Goal: Transaction & Acquisition: Purchase product/service

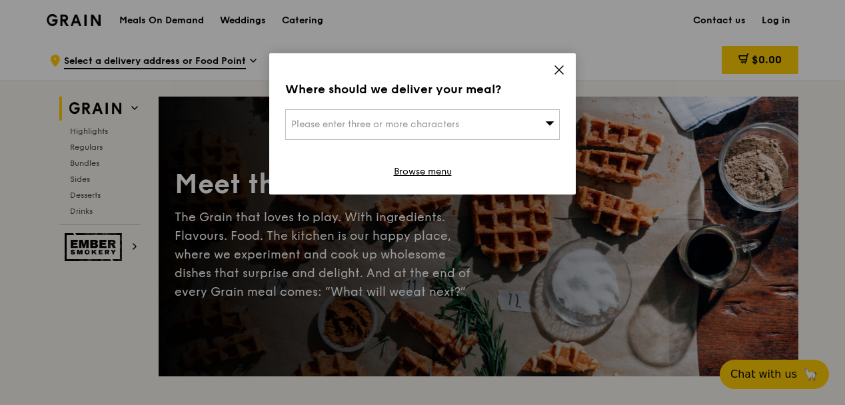
click at [560, 66] on icon at bounding box center [559, 70] width 12 height 12
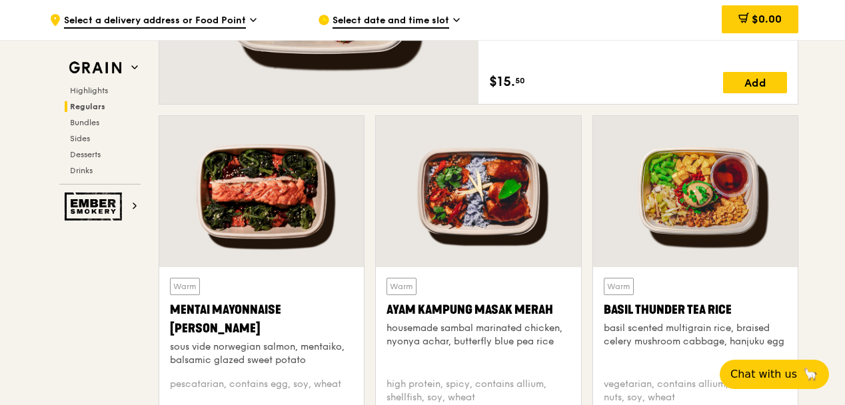
scroll to position [1134, 0]
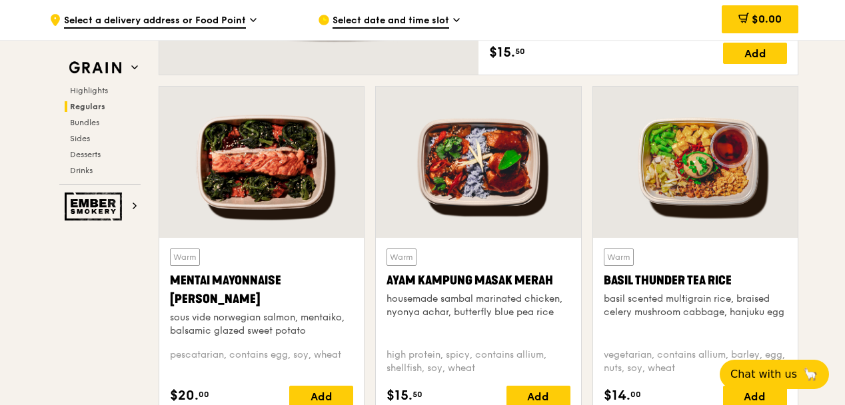
click at [258, 289] on div "Mentai Mayonnaise [PERSON_NAME]" at bounding box center [261, 289] width 183 height 37
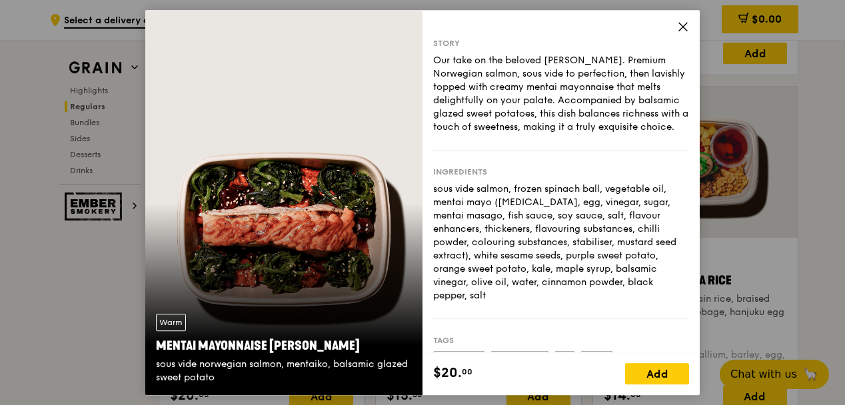
drag, startPoint x: 499, startPoint y: 60, endPoint x: 664, endPoint y: 120, distance: 175.3
click at [664, 120] on div "Our take on the beloved [PERSON_NAME]. Premium Norwegian salmon, sous vide to p…" at bounding box center [561, 94] width 256 height 80
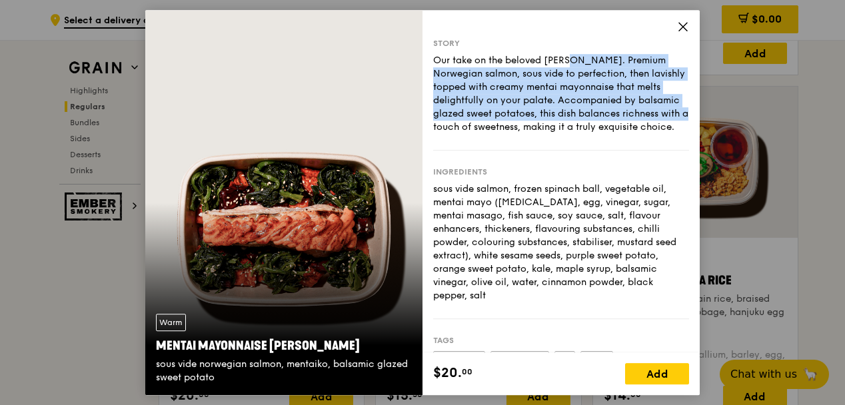
click at [683, 29] on icon at bounding box center [683, 27] width 12 height 12
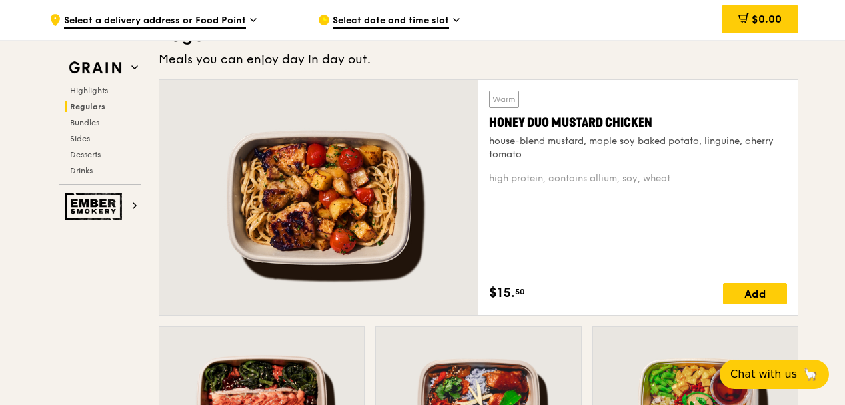
scroll to position [867, 0]
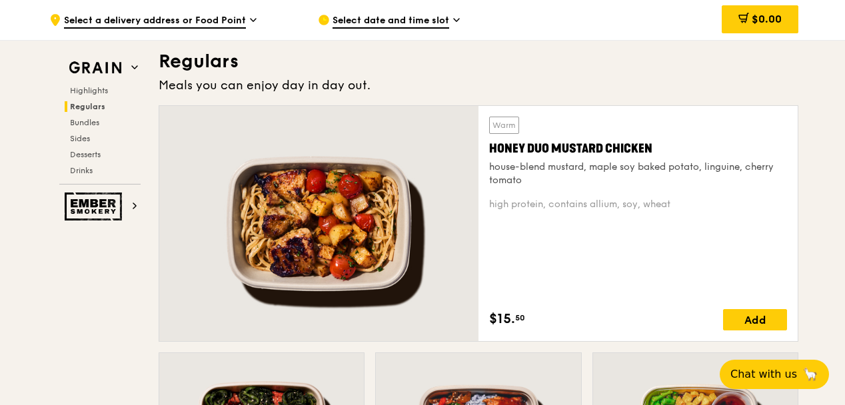
click at [321, 191] on div at bounding box center [318, 223] width 319 height 235
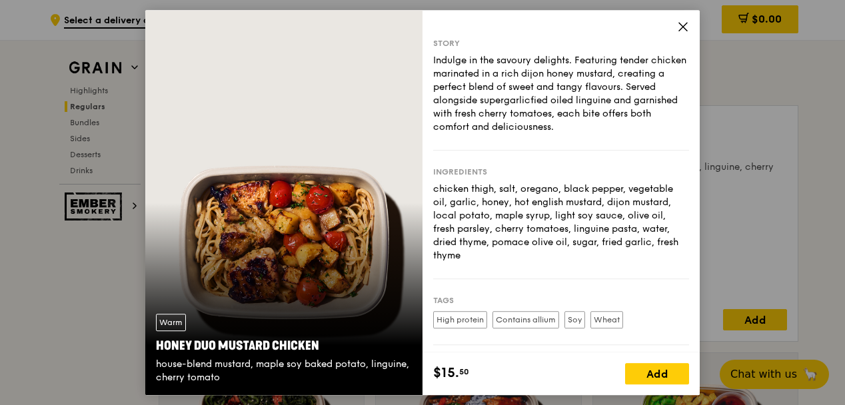
drag, startPoint x: 507, startPoint y: 68, endPoint x: 667, endPoint y: 127, distance: 170.4
click at [667, 127] on div "Indulge in the savoury delights. Featuring tender chicken marinated in a rich d…" at bounding box center [561, 94] width 256 height 80
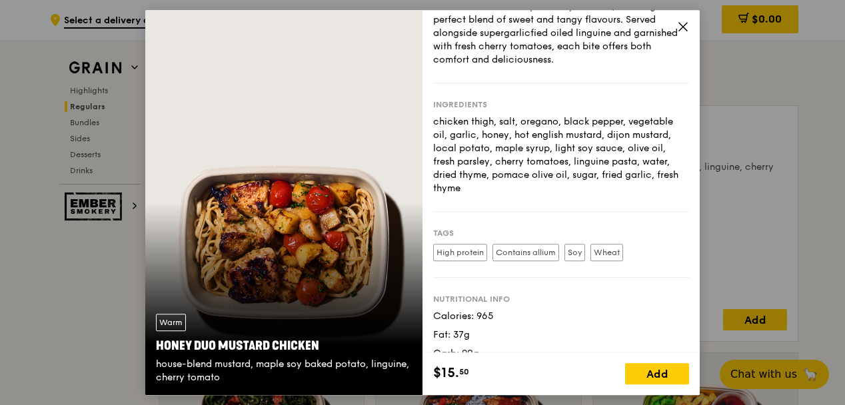
click at [684, 22] on icon at bounding box center [683, 27] width 12 height 12
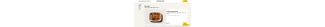
scroll to position [849, 0]
